Goal: Navigation & Orientation: Understand site structure

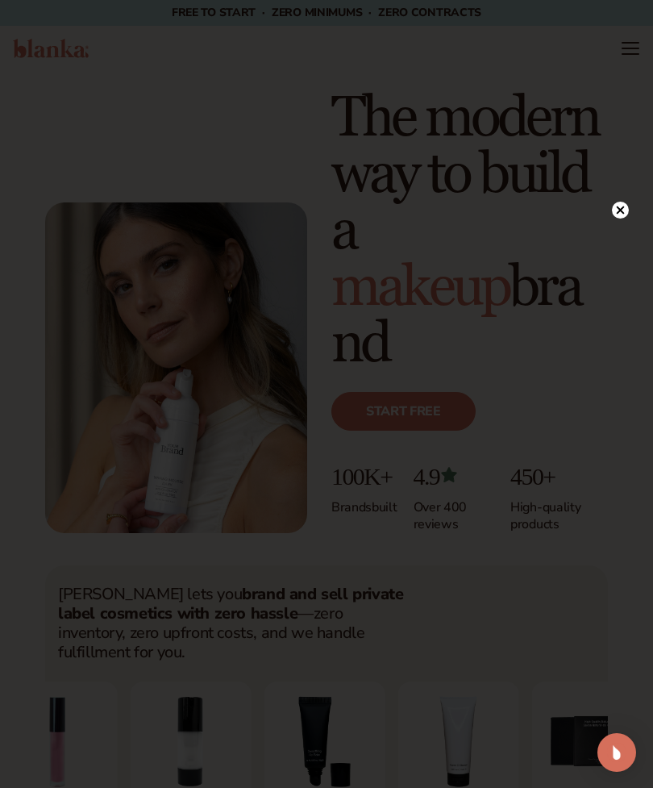
click at [626, 210] on circle at bounding box center [620, 210] width 17 height 17
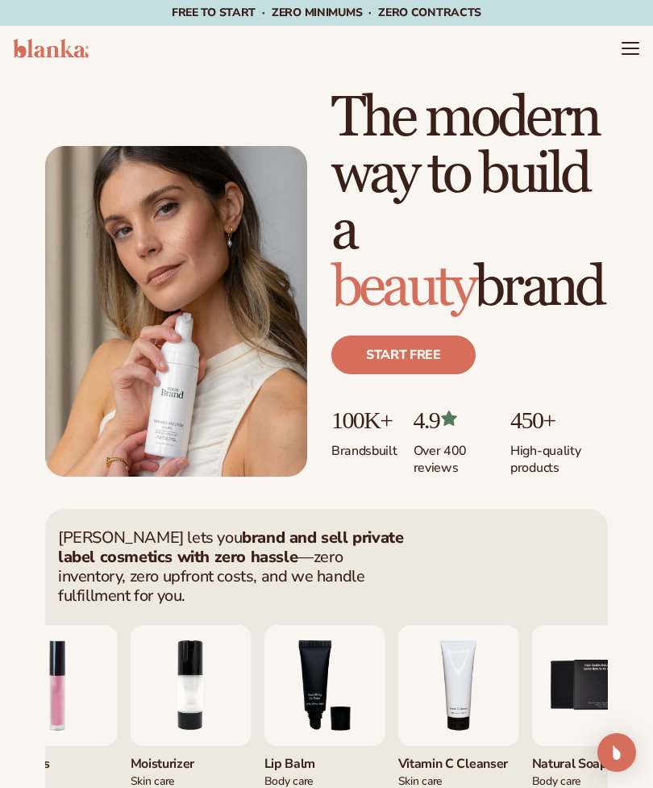
click at [631, 52] on icon "Menu" at bounding box center [630, 48] width 19 height 19
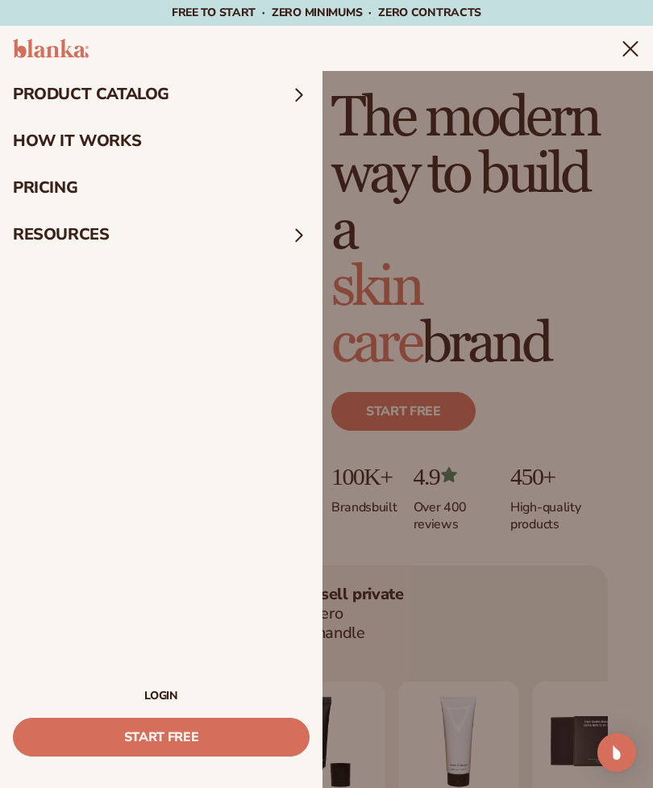
click at [284, 106] on summary "product catalog" at bounding box center [161, 94] width 323 height 47
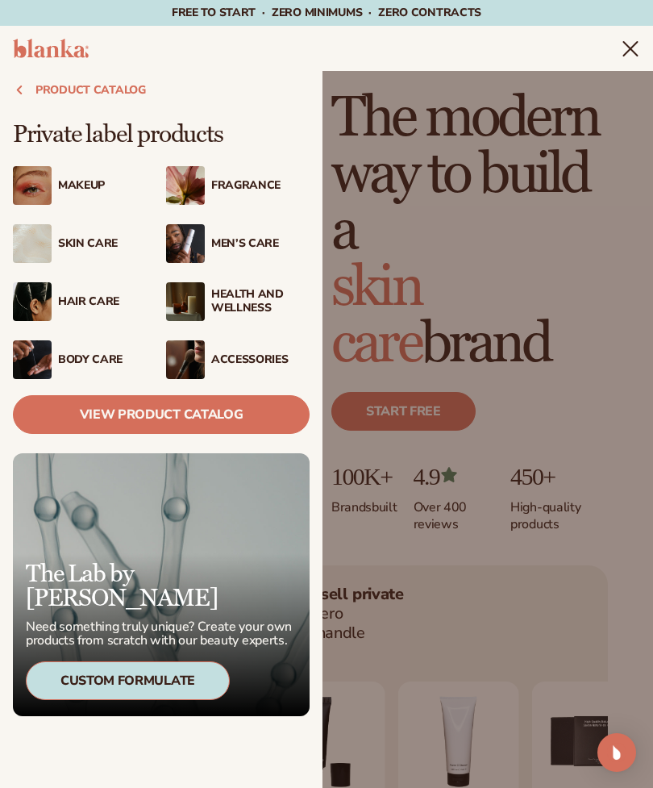
click at [623, 51] on icon "Menu" at bounding box center [630, 48] width 19 height 19
